Goal: Task Accomplishment & Management: Use online tool/utility

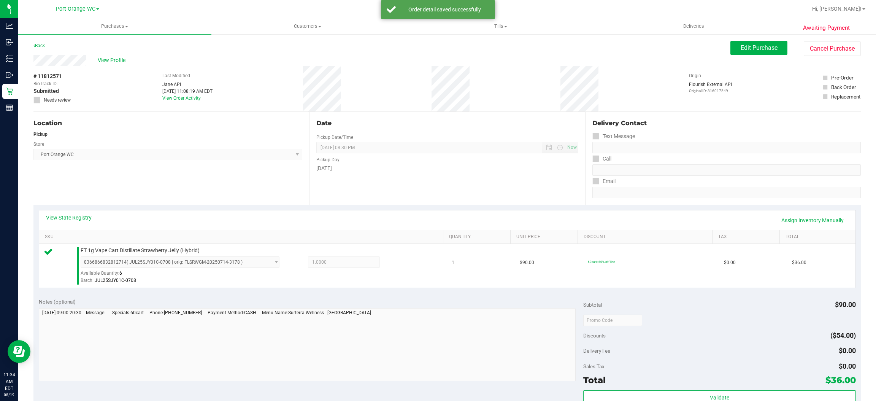
scroll to position [222, 0]
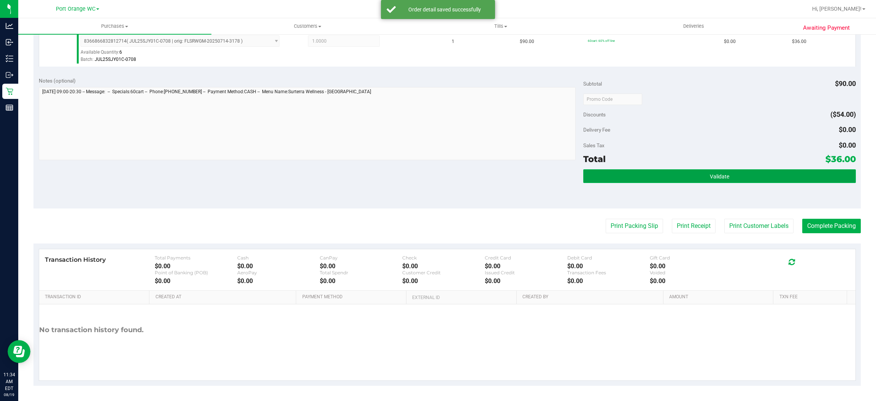
click at [758, 172] on button "Validate" at bounding box center [719, 176] width 272 height 14
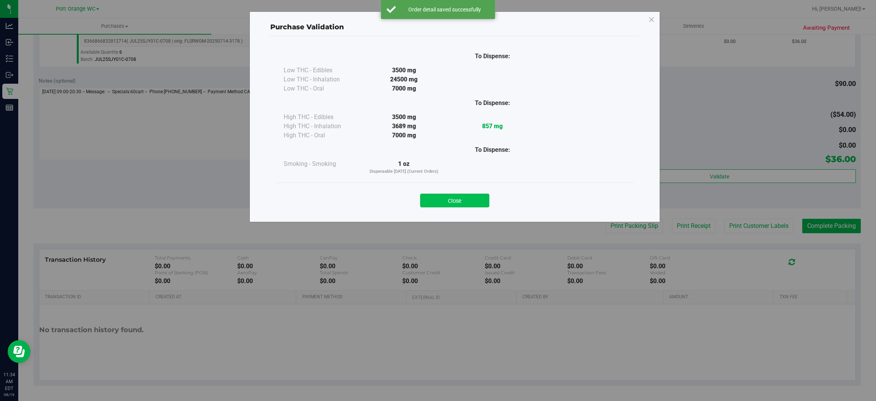
click at [450, 200] on button "Close" at bounding box center [454, 200] width 69 height 14
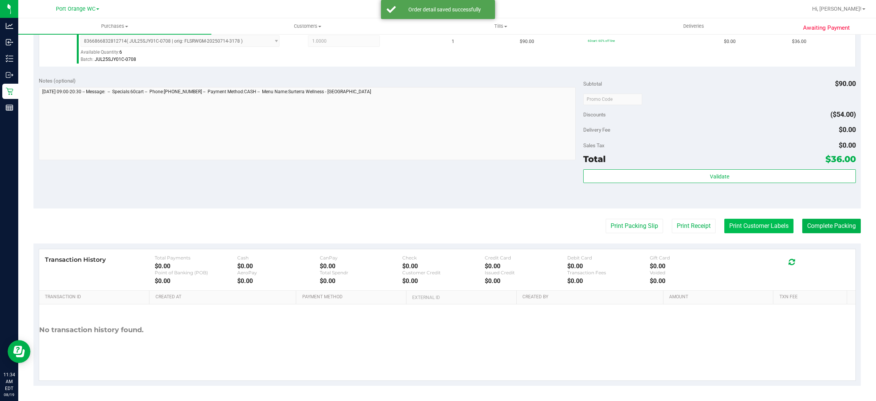
click at [770, 223] on button "Print Customer Labels" at bounding box center [758, 226] width 69 height 14
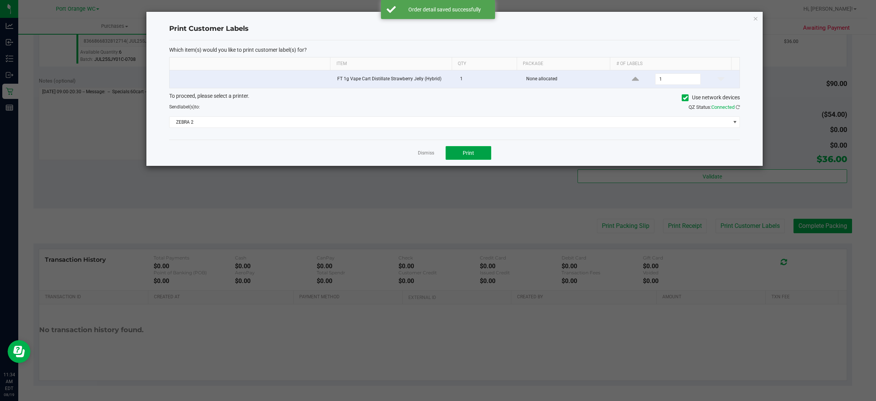
click at [454, 157] on button "Print" at bounding box center [468, 153] width 46 height 14
click at [424, 154] on link "Dismiss" at bounding box center [426, 153] width 16 height 6
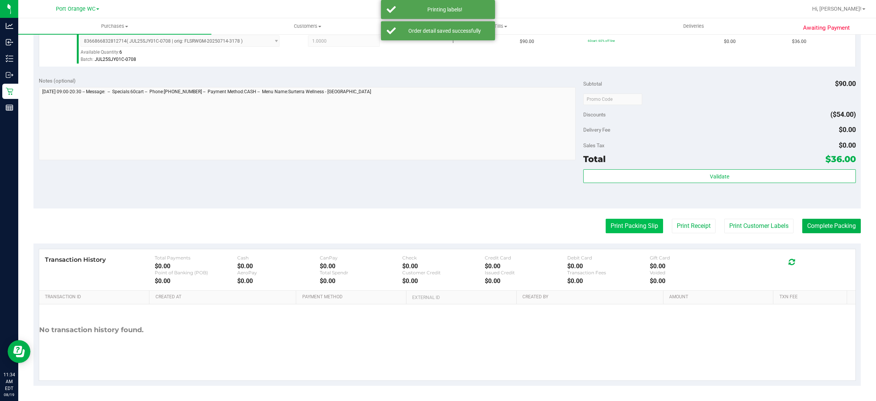
click at [611, 225] on button "Print Packing Slip" at bounding box center [633, 226] width 57 height 14
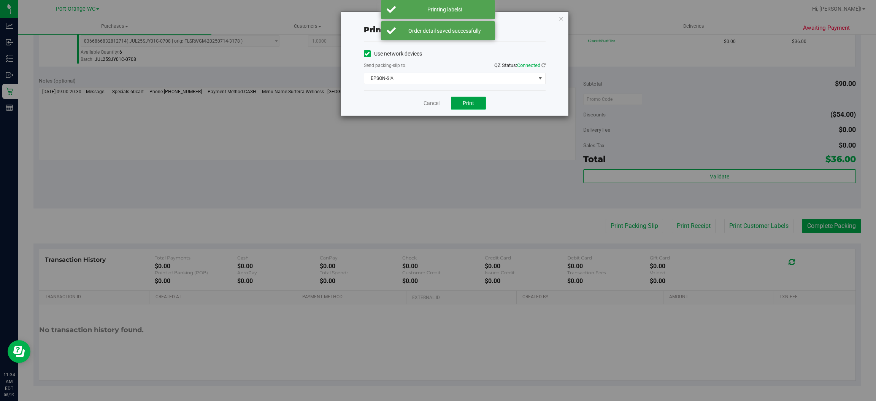
click at [466, 98] on button "Print" at bounding box center [468, 103] width 35 height 13
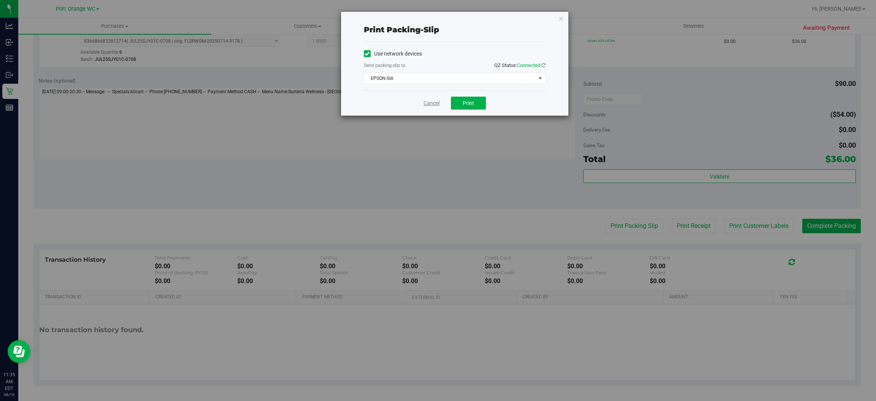
click at [426, 99] on link "Cancel" at bounding box center [431, 103] width 16 height 8
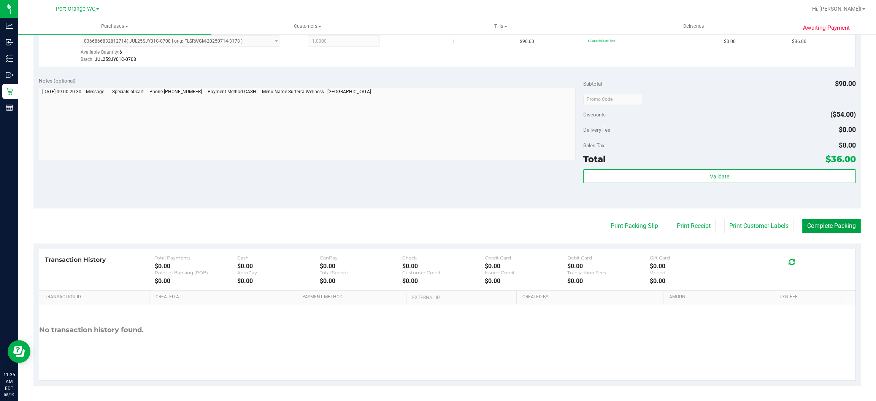
click at [810, 230] on button "Complete Packing" at bounding box center [831, 226] width 59 height 14
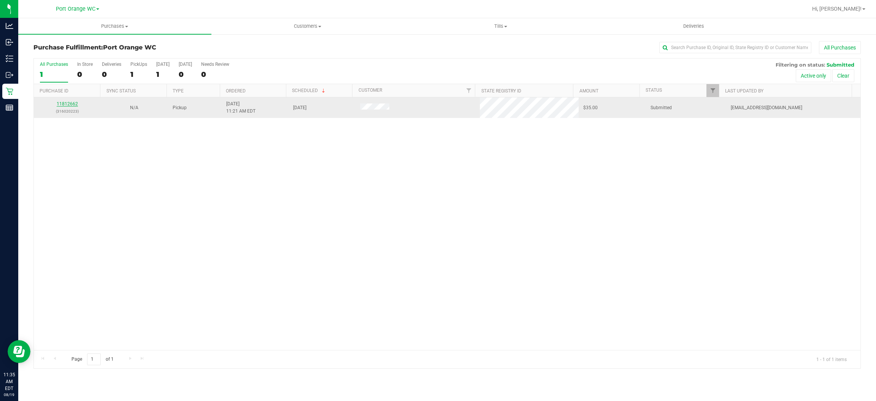
click at [72, 105] on link "11812662" at bounding box center [67, 103] width 21 height 5
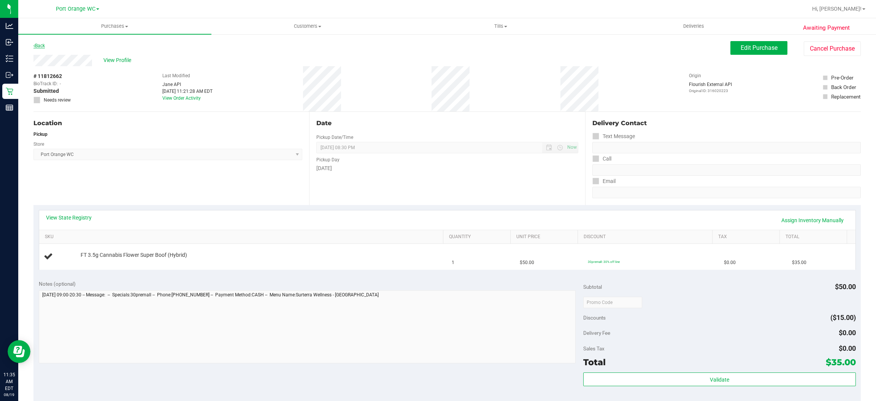
click at [41, 46] on link "Back" at bounding box center [38, 45] width 11 height 5
